Goal: Find specific page/section: Find specific page/section

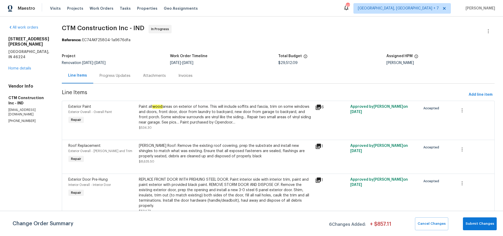
scroll to position [249, 0]
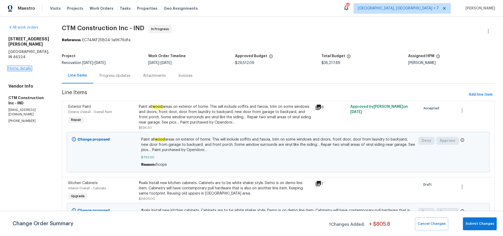
click at [14, 67] on link "Home details" at bounding box center [19, 69] width 23 height 4
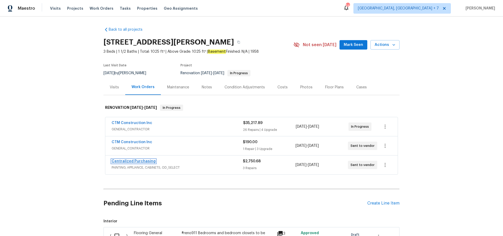
click at [130, 162] on link "Centralized Purchasing" at bounding box center [134, 161] width 44 height 4
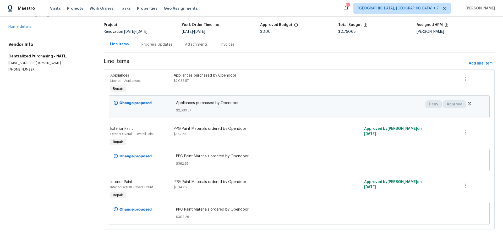
scroll to position [40, 0]
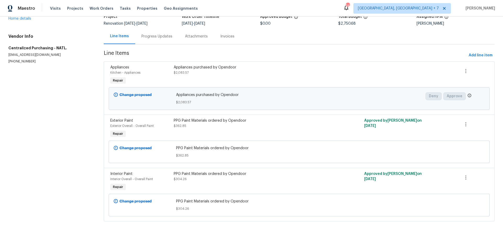
click at [181, 68] on div "Appliances purchased by Opendoor" at bounding box center [252, 67] width 156 height 5
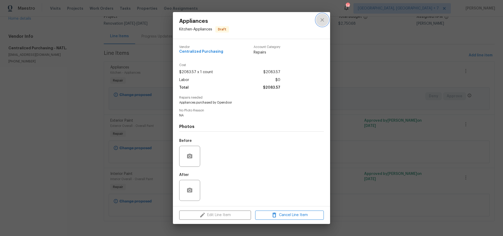
click at [324, 21] on icon "close" at bounding box center [322, 20] width 6 height 6
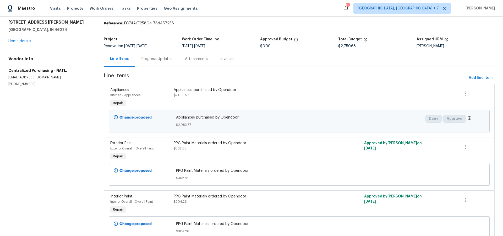
scroll to position [0, 0]
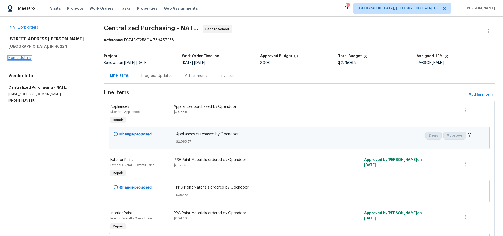
click at [25, 58] on link "Home details" at bounding box center [19, 58] width 23 height 4
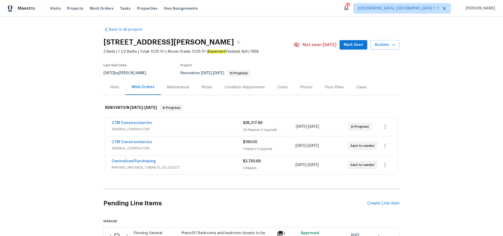
click at [114, 86] on div "Visits" at bounding box center [114, 87] width 9 height 5
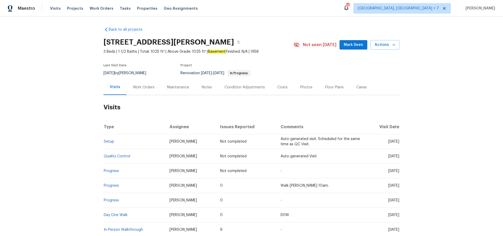
click at [138, 87] on div "Work Orders" at bounding box center [144, 87] width 22 height 5
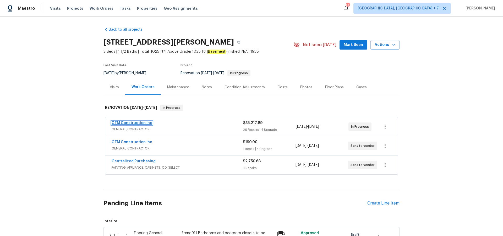
click at [134, 122] on link "CTM Construction Inc" at bounding box center [132, 123] width 41 height 4
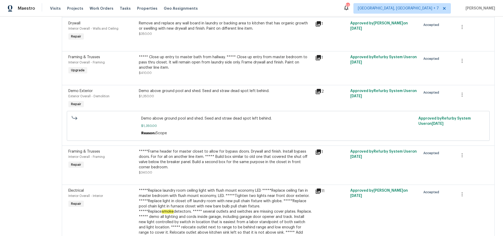
scroll to position [784, 0]
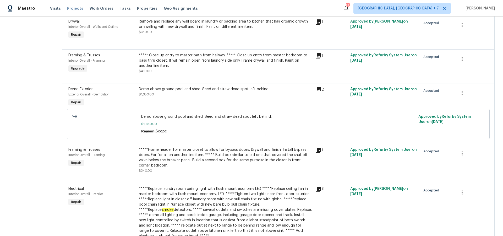
click at [71, 8] on span "Projects" at bounding box center [75, 8] width 16 height 5
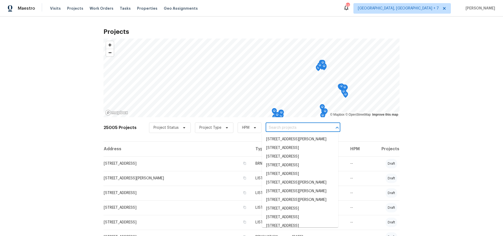
click at [272, 128] on input "text" at bounding box center [296, 128] width 60 height 8
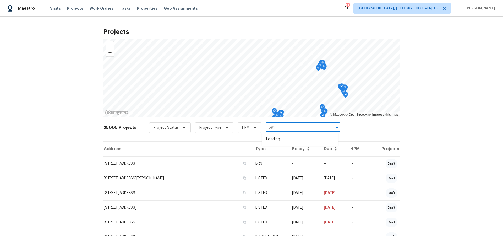
type input "591 f"
click at [290, 140] on li "[STREET_ADDRESS]" at bounding box center [300, 139] width 76 height 9
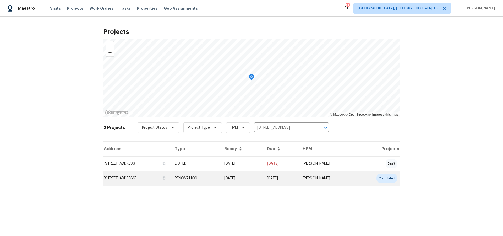
click at [154, 178] on td "[STREET_ADDRESS]" at bounding box center [136, 178] width 67 height 15
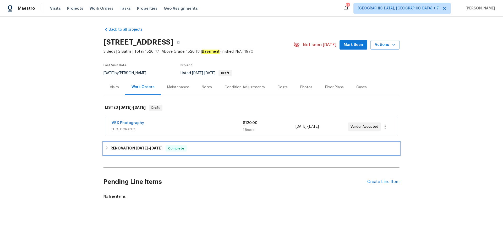
click at [129, 149] on h6 "RENOVATION [DATE] - [DATE]" at bounding box center [136, 148] width 52 height 6
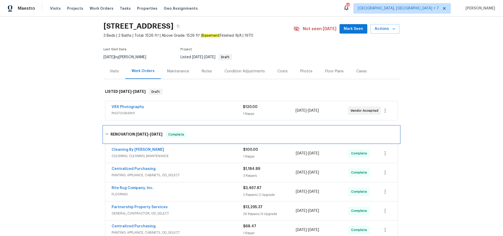
scroll to position [25, 0]
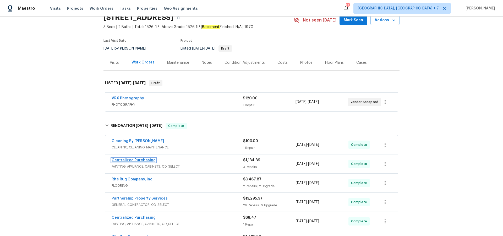
click at [142, 159] on link "Centralized Purchasing" at bounding box center [134, 160] width 44 height 4
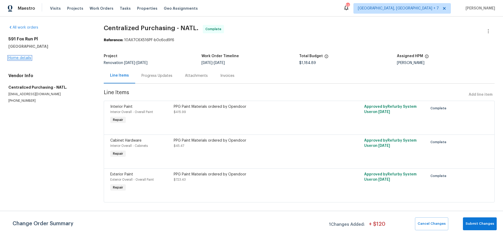
click at [20, 58] on link "Home details" at bounding box center [19, 58] width 23 height 4
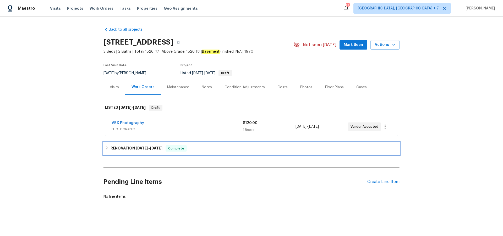
drag, startPoint x: 118, startPoint y: 147, endPoint x: 107, endPoint y: 153, distance: 12.7
click at [118, 147] on h6 "RENOVATION [DATE] - [DATE]" at bounding box center [136, 148] width 52 height 6
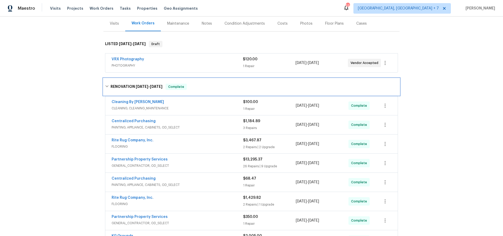
scroll to position [64, 0]
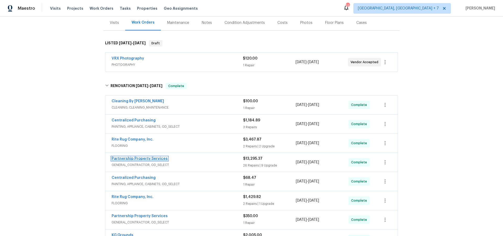
click at [143, 158] on link "Partnership Property Services" at bounding box center [140, 159] width 56 height 4
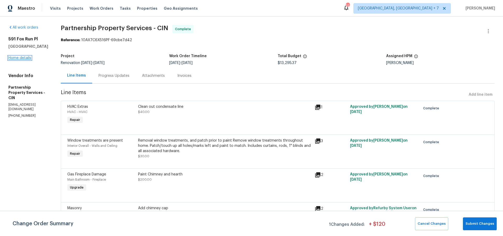
click at [24, 57] on link "Home details" at bounding box center [19, 58] width 23 height 4
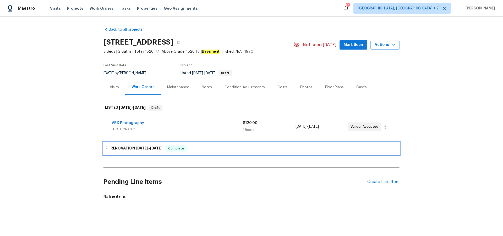
click at [127, 148] on h6 "RENOVATION [DATE] - [DATE]" at bounding box center [136, 148] width 52 height 6
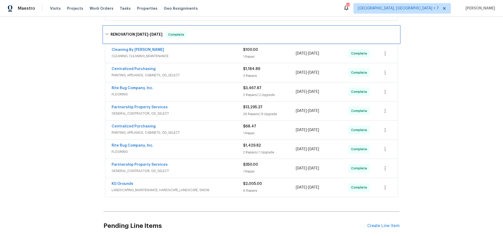
scroll to position [120, 0]
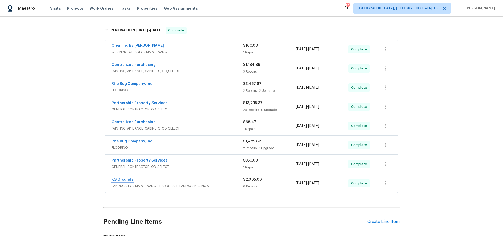
click at [125, 178] on link "KG Grounds" at bounding box center [123, 180] width 22 height 4
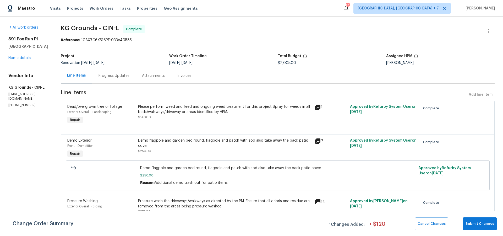
click at [24, 55] on div "[STREET_ADDRESS][PERSON_NAME] Home details" at bounding box center [28, 48] width 40 height 24
click at [24, 58] on link "Home details" at bounding box center [19, 58] width 23 height 4
